Goal: Task Accomplishment & Management: Manage account settings

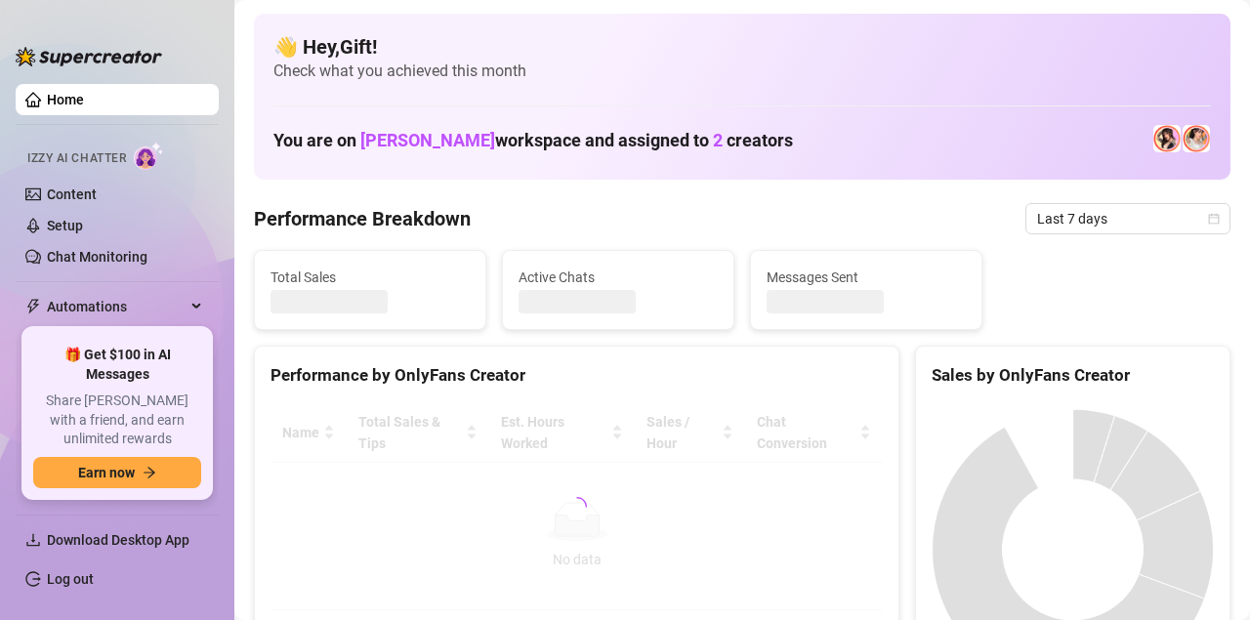
click at [661, 262] on div "Active Chats" at bounding box center [618, 290] width 230 height 78
click at [82, 582] on link "Log out" at bounding box center [70, 579] width 47 height 16
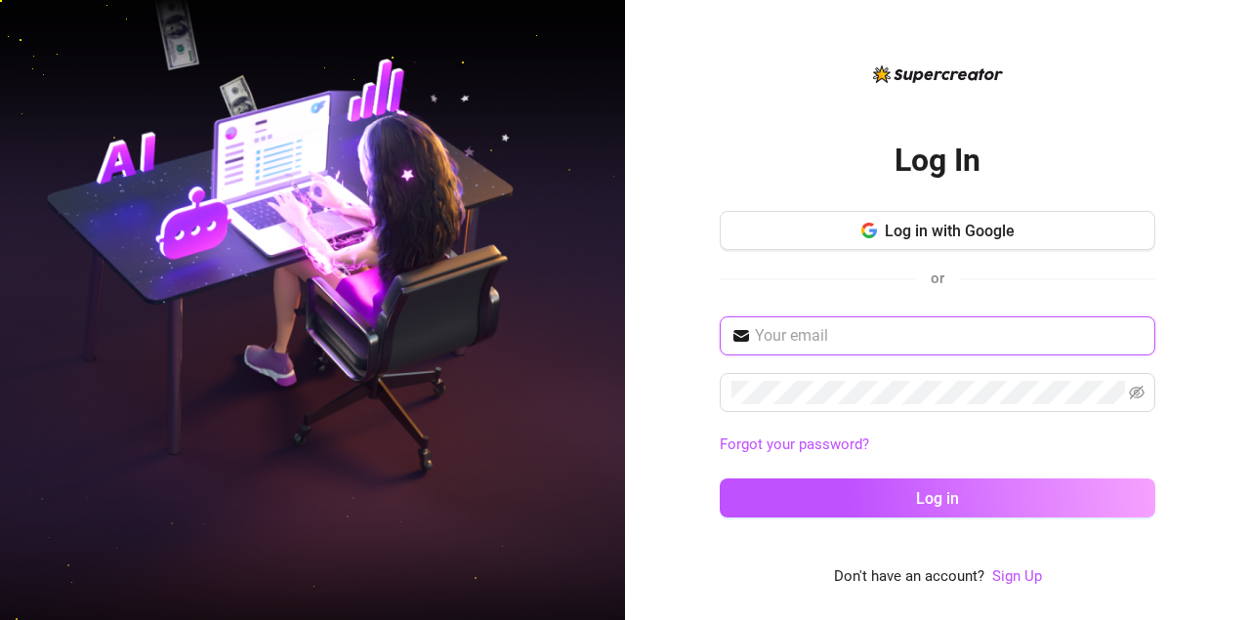
click at [820, 334] on input "text" at bounding box center [949, 335] width 389 height 23
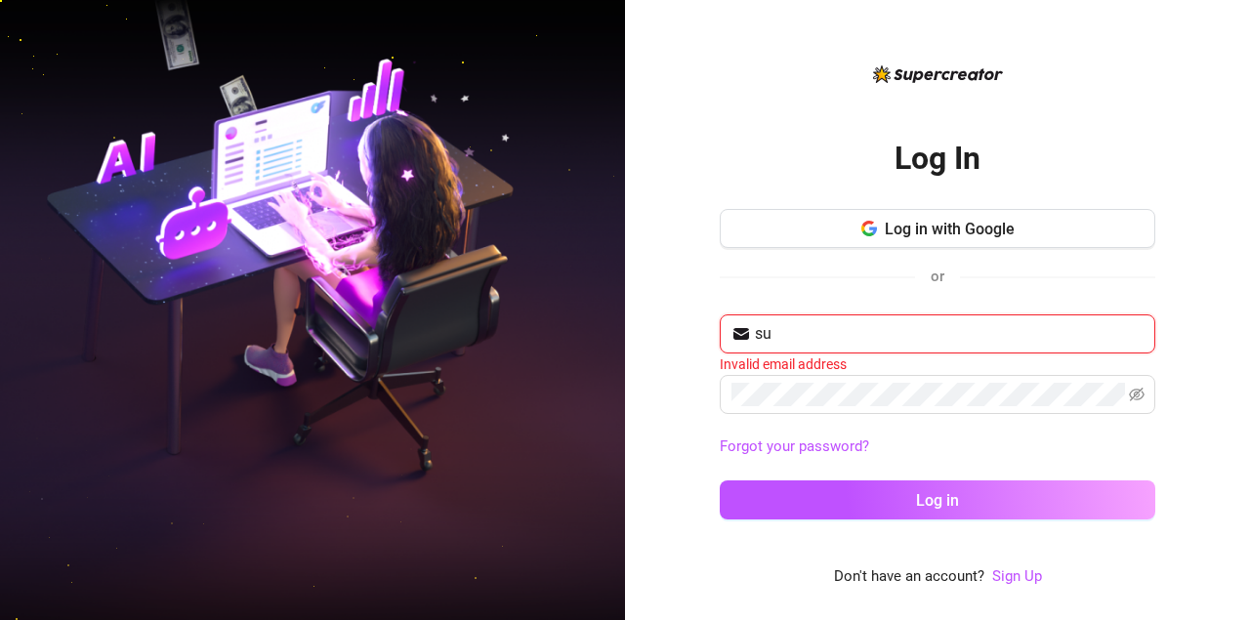
type input "s"
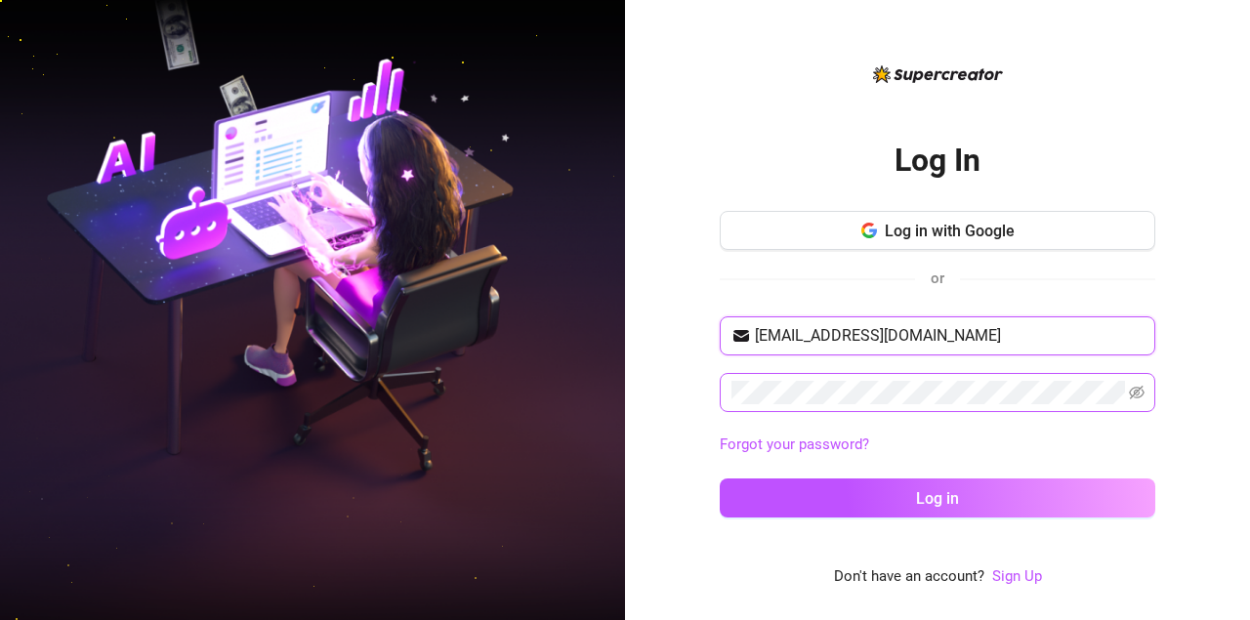
type input "[EMAIL_ADDRESS][DOMAIN_NAME]"
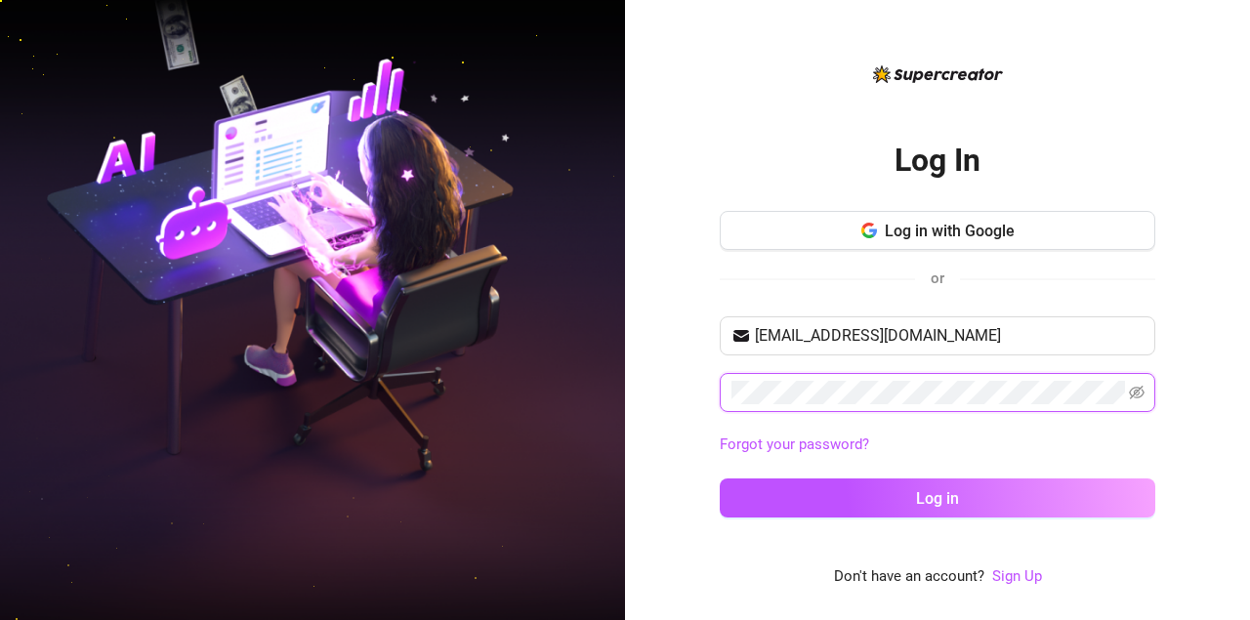
click at [720, 478] on button "Log in" at bounding box center [937, 497] width 435 height 39
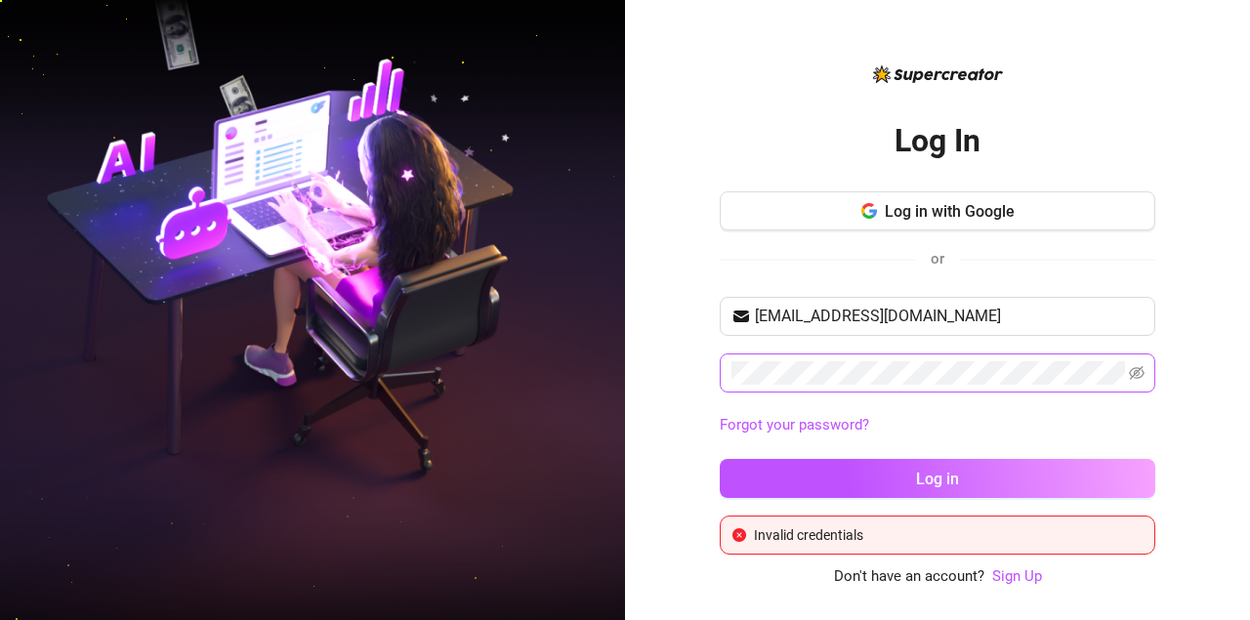
click at [1136, 362] on span at bounding box center [1137, 372] width 16 height 23
click at [1136, 372] on icon "eye-invisible" at bounding box center [1137, 373] width 16 height 16
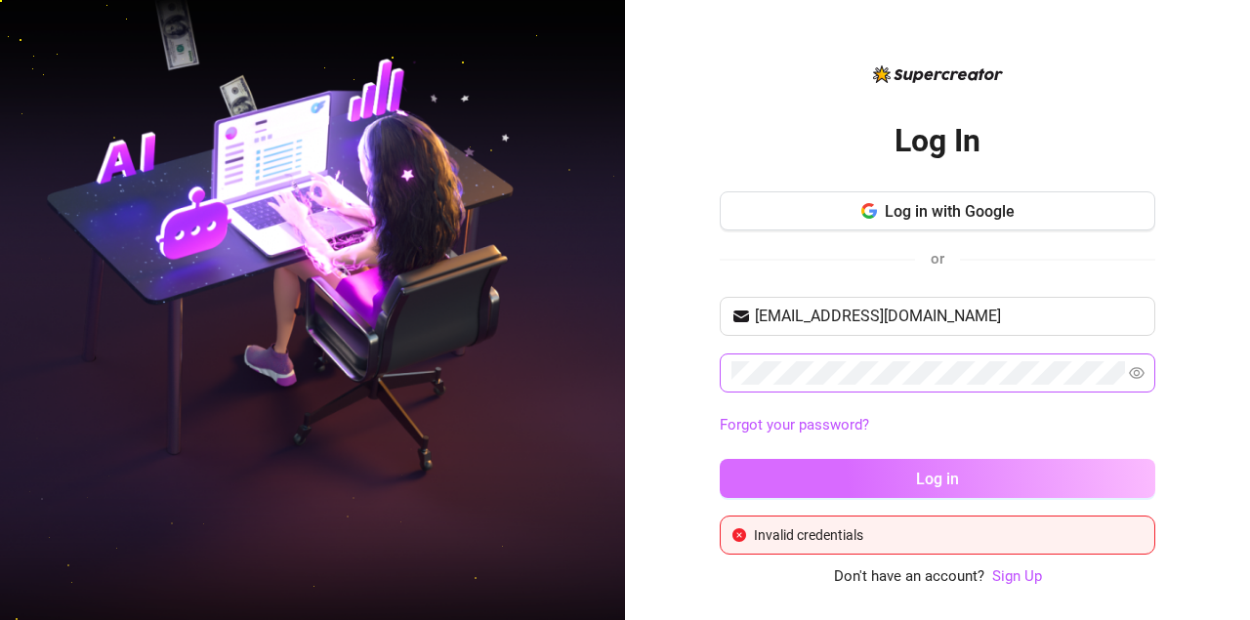
click at [1058, 470] on button "Log in" at bounding box center [937, 478] width 435 height 39
